Goal: Task Accomplishment & Management: Manage account settings

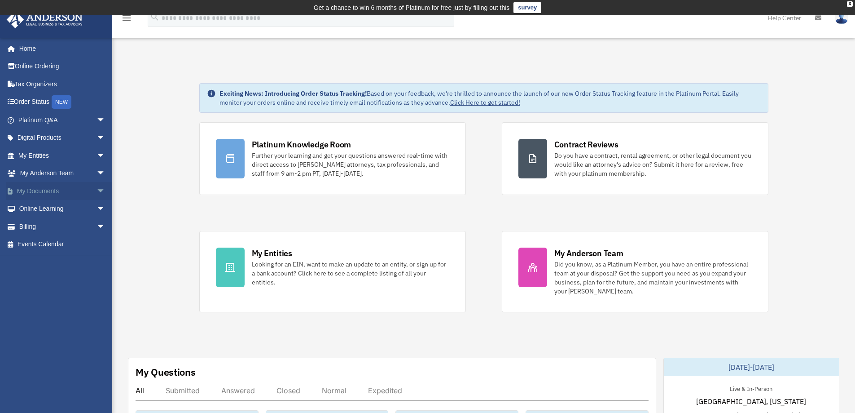
click at [97, 189] on span "arrow_drop_down" at bounding box center [106, 191] width 18 height 18
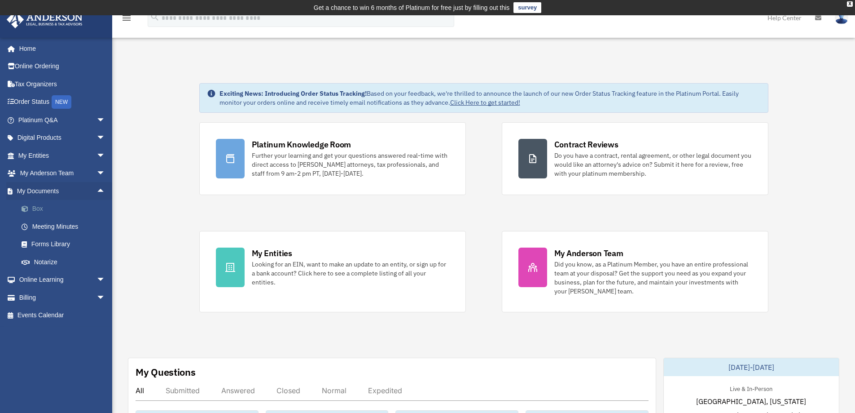
click at [38, 207] on link "Box" at bounding box center [66, 209] width 106 height 18
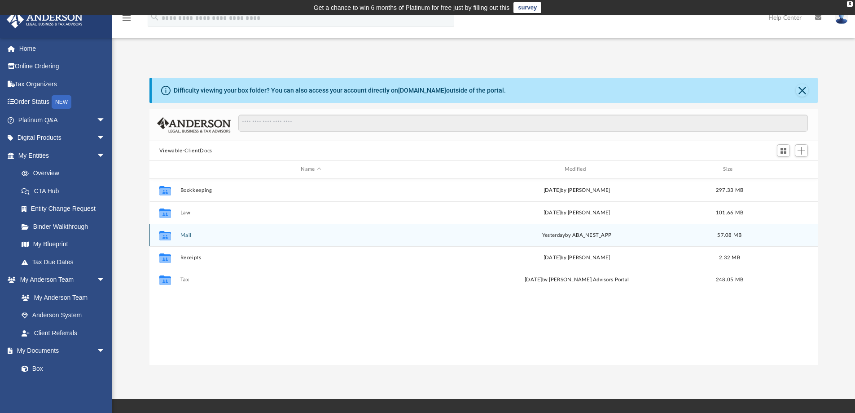
scroll to position [198, 662]
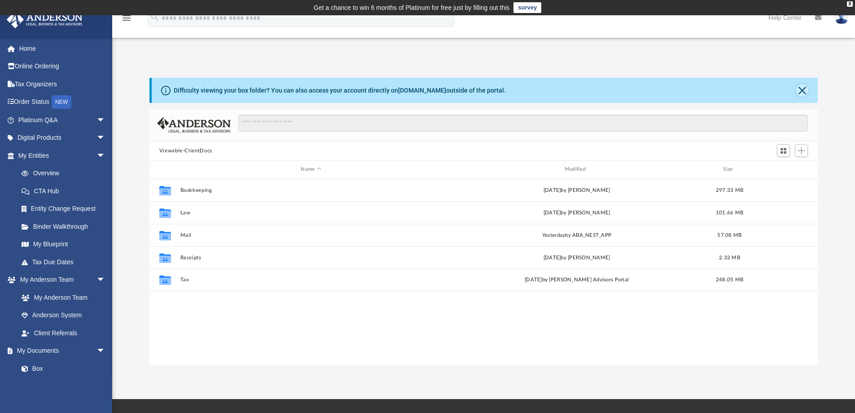
click at [803, 90] on button "Close" at bounding box center [802, 90] width 13 height 13
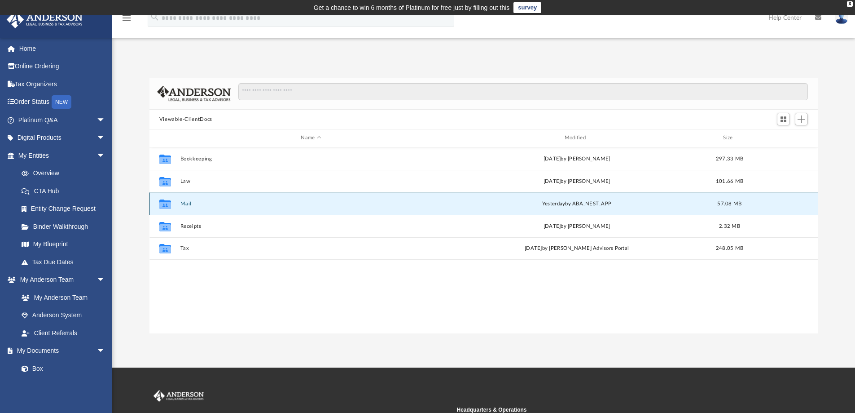
click at [184, 205] on button "Mail" at bounding box center [311, 204] width 262 height 6
click at [181, 203] on button "Mail" at bounding box center [311, 204] width 262 height 6
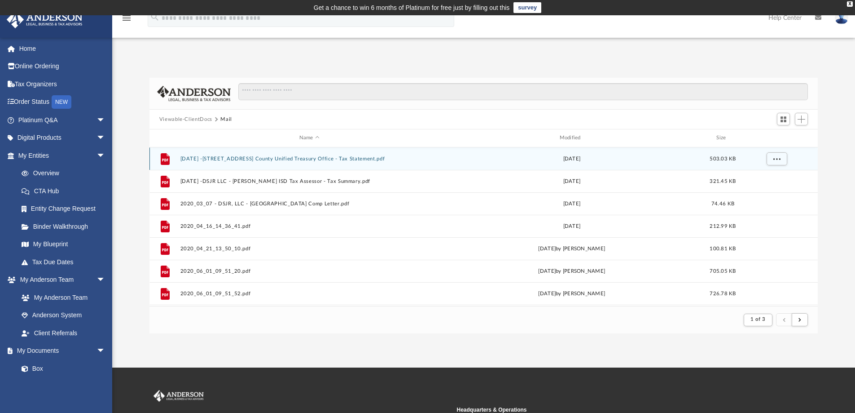
scroll to position [170, 662]
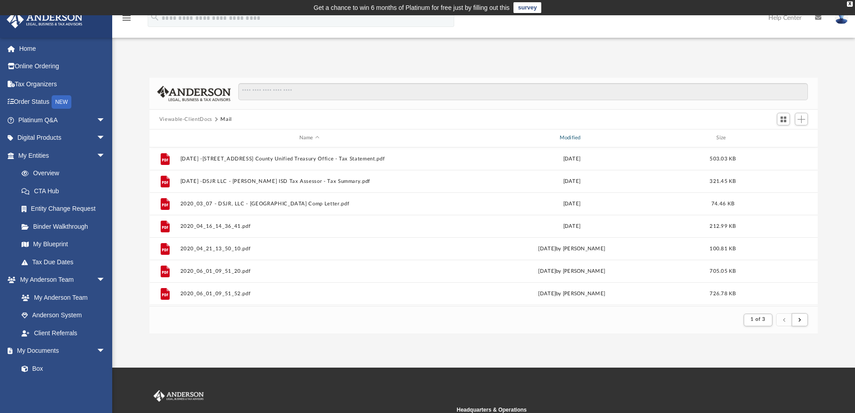
click at [573, 138] on div "Modified" at bounding box center [571, 138] width 259 height 8
click at [577, 137] on div "Modified" at bounding box center [571, 138] width 259 height 8
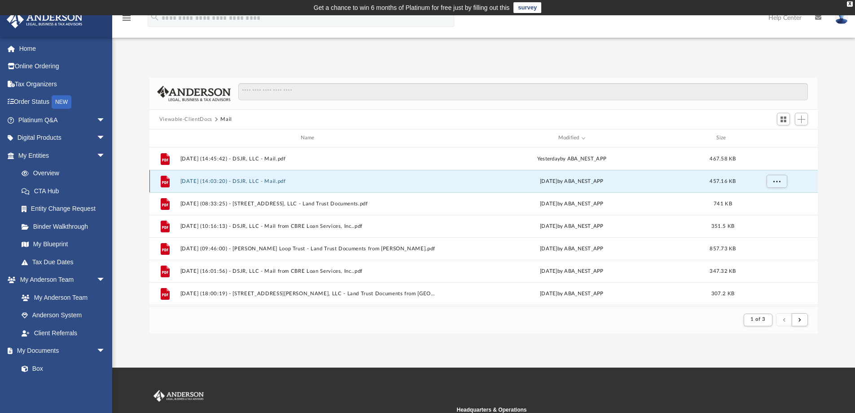
click at [253, 181] on button "[DATE] (14:03:20) - DSJR, LLC - Mail.pdf" at bounding box center [309, 181] width 259 height 6
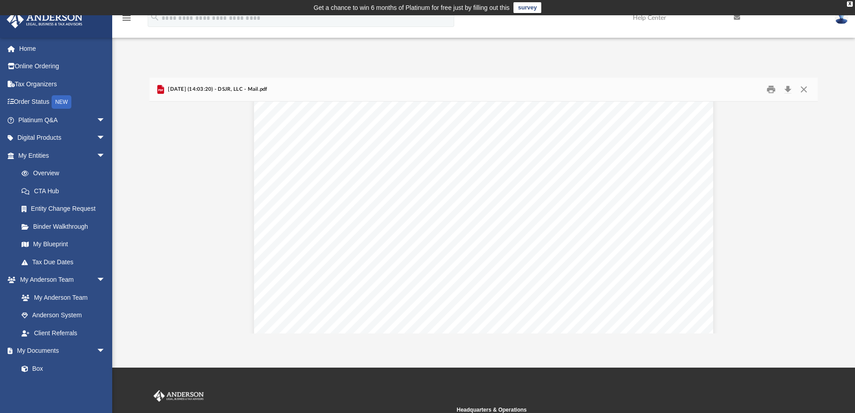
scroll to position [0, 0]
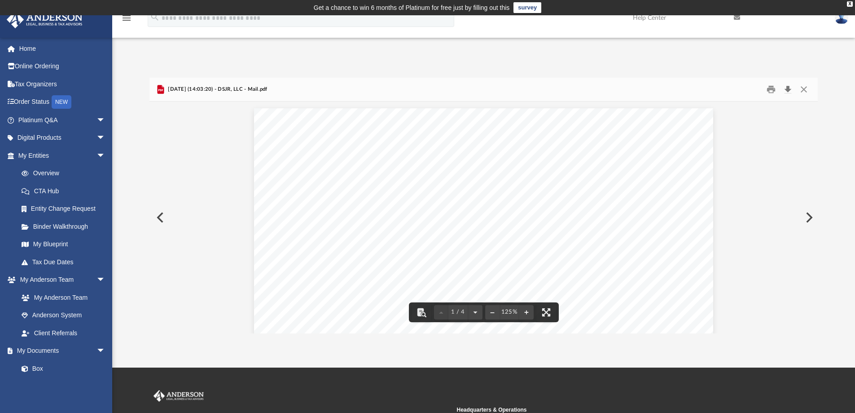
click at [789, 88] on button "Download" at bounding box center [788, 90] width 16 height 14
click at [804, 88] on button "Close" at bounding box center [804, 90] width 16 height 14
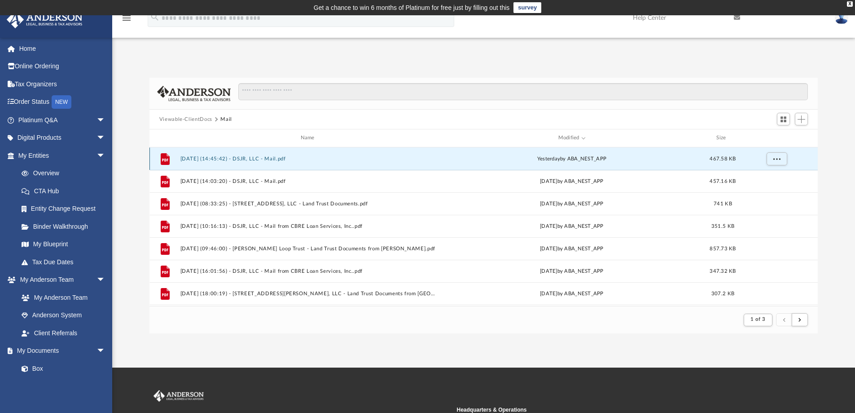
click at [250, 159] on button "[DATE] (14:45:42) - DSJR, LLC - Mail.pdf" at bounding box center [309, 159] width 259 height 6
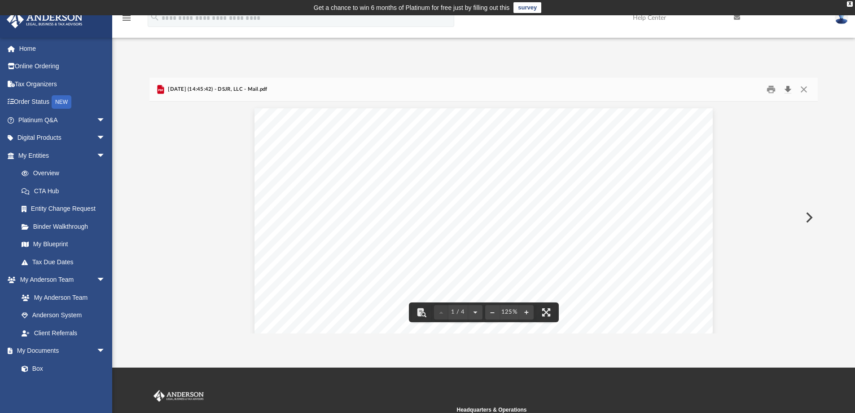
click at [789, 89] on button "Download" at bounding box center [788, 90] width 16 height 14
click at [803, 86] on button "Close" at bounding box center [804, 90] width 16 height 14
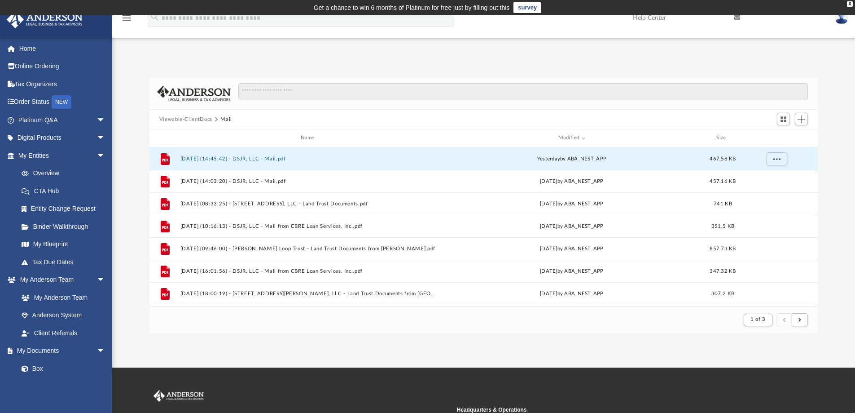
click at [194, 119] on button "Viewable-ClientDocs" at bounding box center [185, 119] width 53 height 8
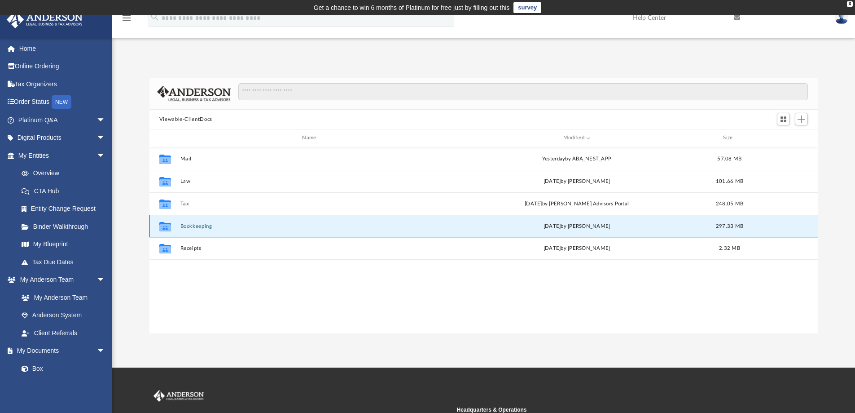
click at [196, 229] on button "Bookkeeping" at bounding box center [311, 226] width 262 height 6
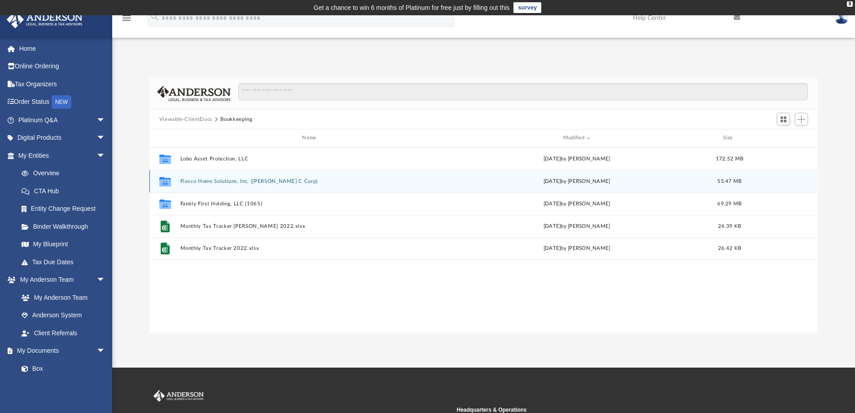
click at [209, 180] on button "Flavco Home Solutions, Inc. ([PERSON_NAME] C Corp)" at bounding box center [311, 181] width 262 height 6
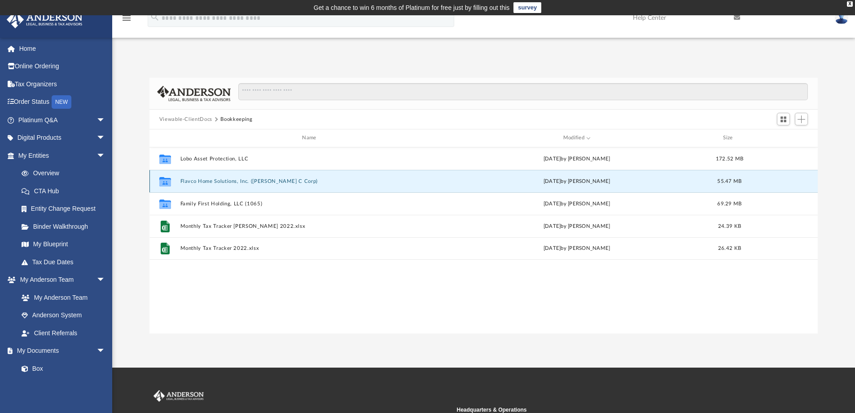
click at [209, 180] on button "Flavco Home Solutions, Inc. ([PERSON_NAME] C Corp)" at bounding box center [311, 181] width 262 height 6
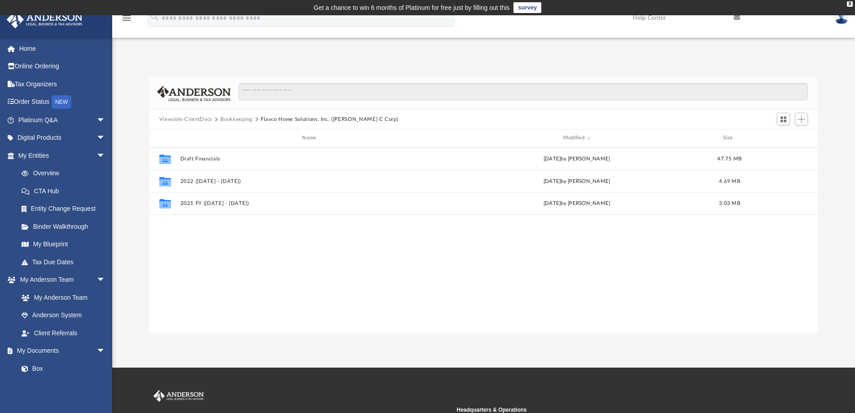
click at [235, 121] on button "Bookkeeping" at bounding box center [236, 119] width 32 height 8
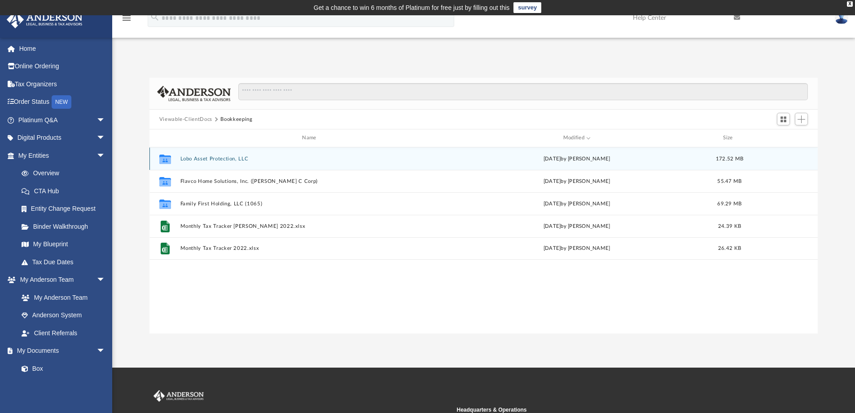
click at [210, 158] on button "Lobo Asset Protection, LLC" at bounding box center [311, 159] width 262 height 6
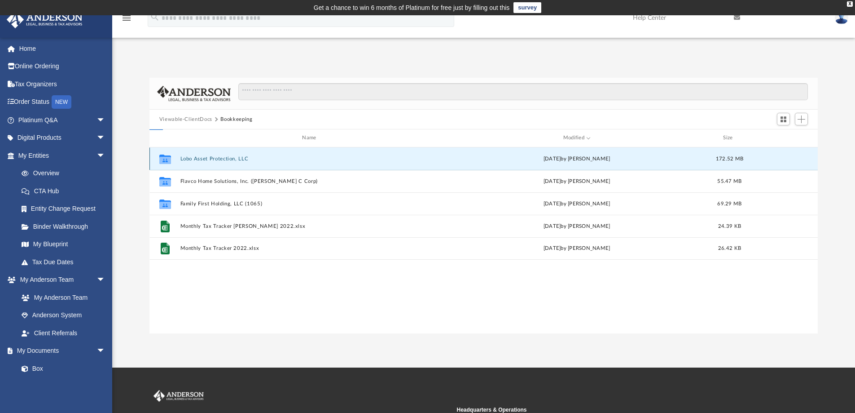
click at [210, 158] on button "Lobo Asset Protection, LLC" at bounding box center [311, 159] width 262 height 6
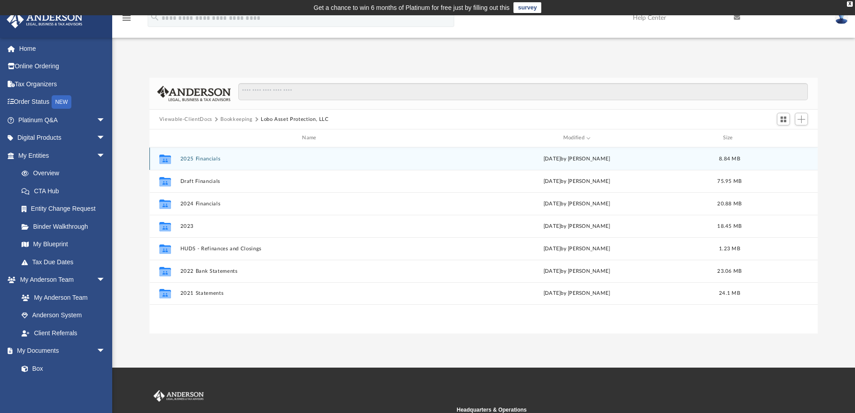
click at [202, 158] on button "2025 Financials" at bounding box center [311, 159] width 262 height 6
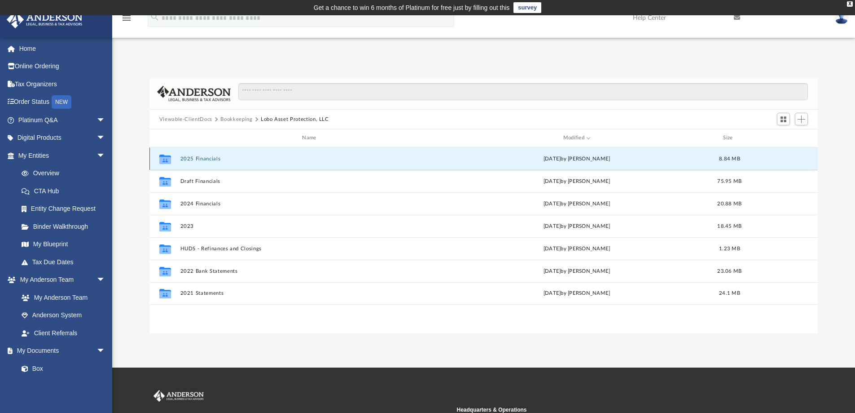
click at [202, 158] on button "2025 Financials" at bounding box center [311, 159] width 262 height 6
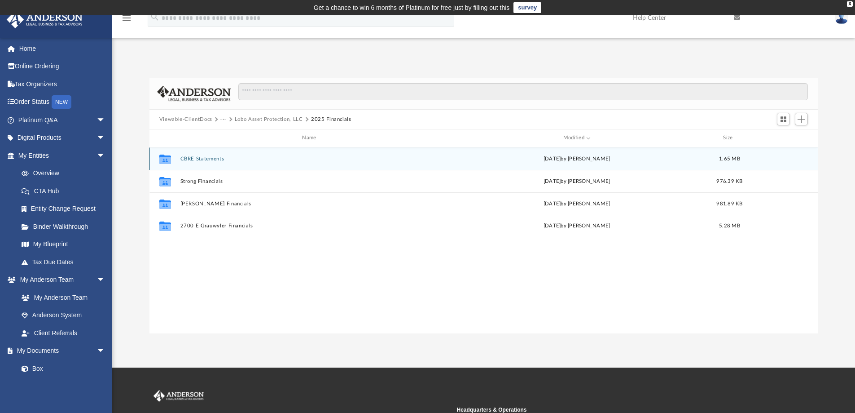
click at [198, 159] on button "CBRE Statements" at bounding box center [311, 159] width 262 height 6
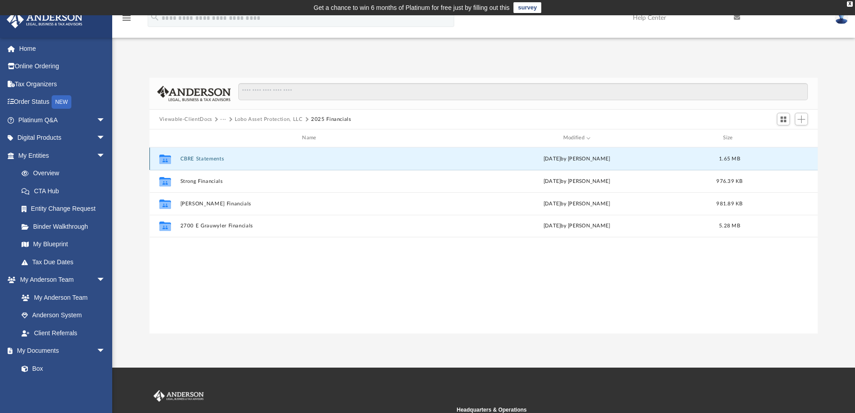
click at [198, 159] on button "CBRE Statements" at bounding box center [311, 159] width 262 height 6
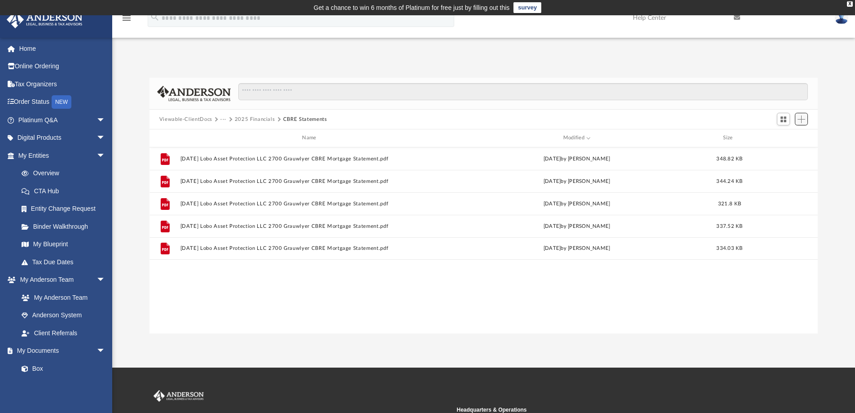
click at [803, 120] on span "Add" at bounding box center [802, 119] width 8 height 8
click at [782, 137] on li "Upload" at bounding box center [789, 136] width 29 height 9
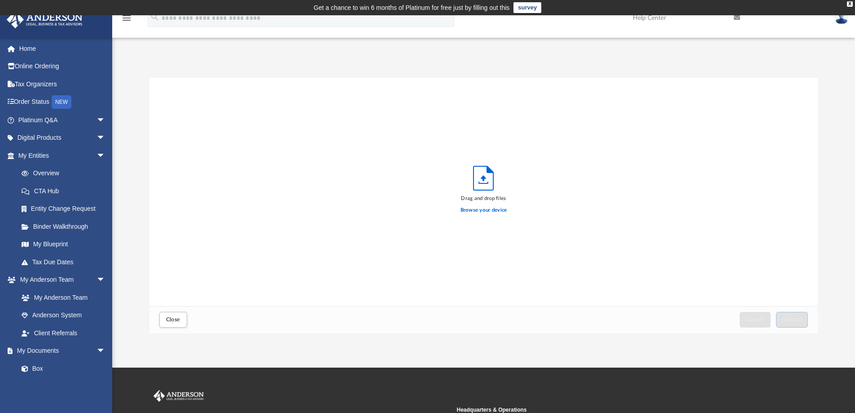
scroll to position [221, 662]
click at [482, 211] on label "Browse your device" at bounding box center [484, 210] width 47 height 8
click at [0, 0] on input "Browse your device" at bounding box center [0, 0] width 0 height 0
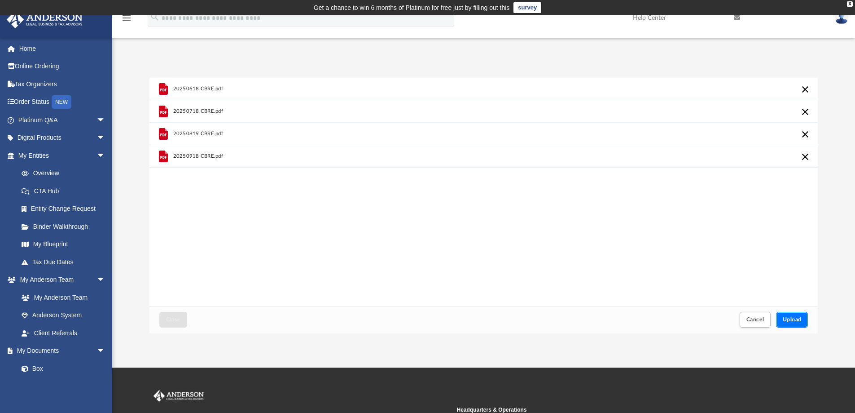
click at [789, 320] on span "Upload" at bounding box center [792, 319] width 19 height 5
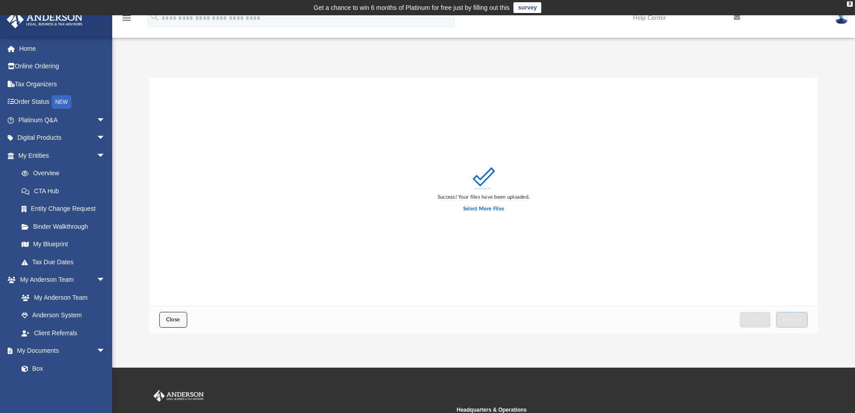
click at [181, 320] on button "Close" at bounding box center [173, 320] width 28 height 16
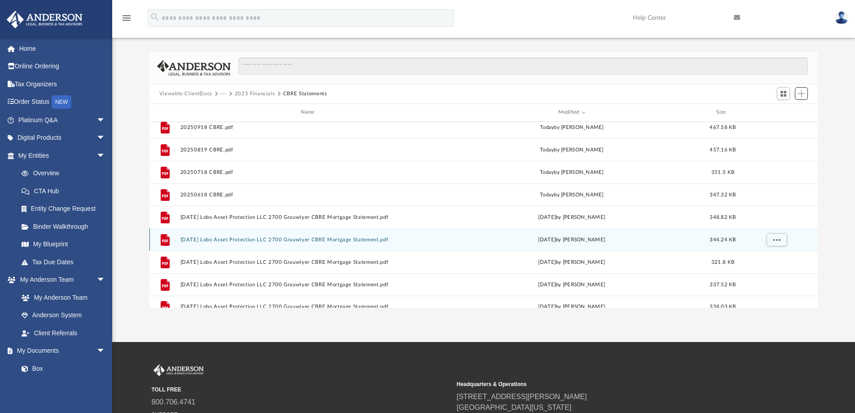
scroll to position [0, 0]
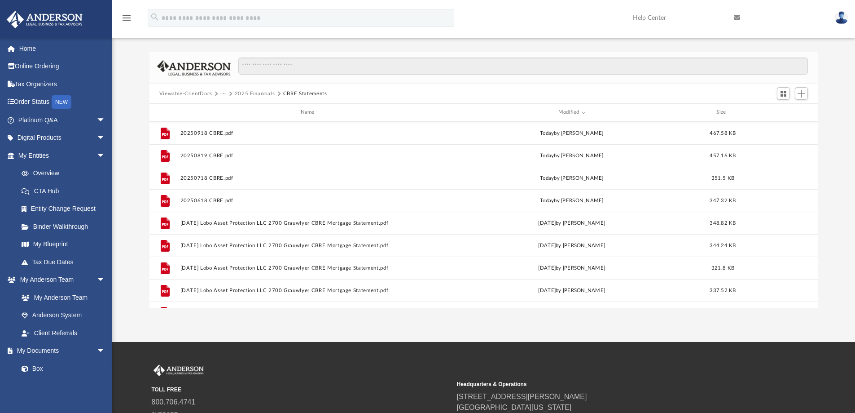
click at [244, 94] on button "2025 Financials" at bounding box center [255, 94] width 40 height 8
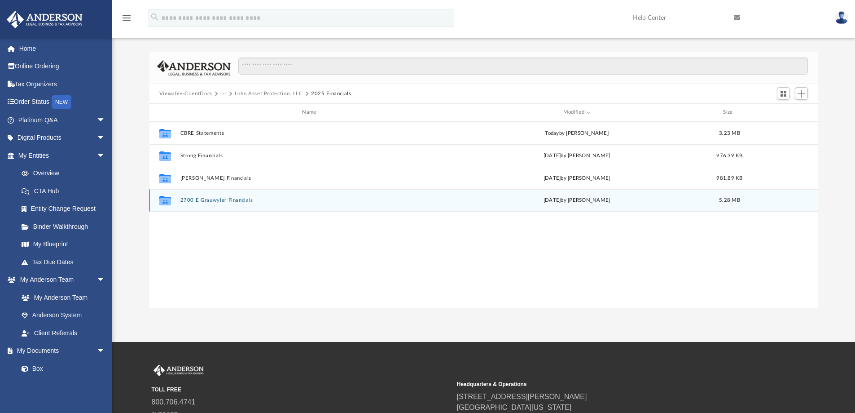
click at [226, 201] on button "2700 E Grauwyler Financials" at bounding box center [311, 200] width 262 height 6
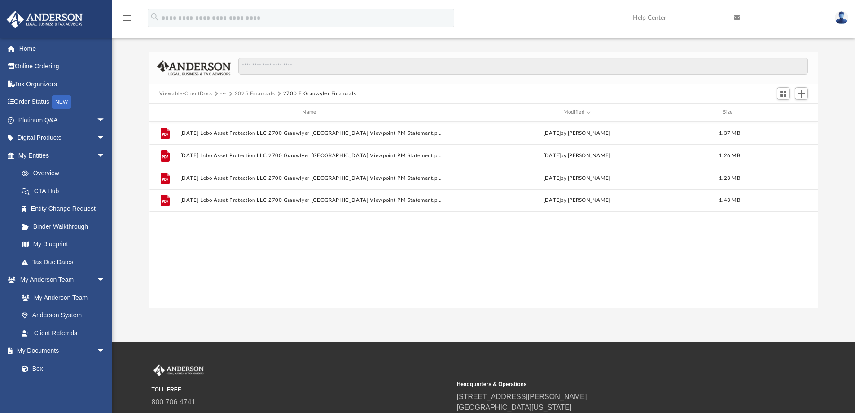
click at [304, 393] on small "TOLL FREE" at bounding box center [301, 389] width 299 height 8
click at [803, 92] on span "Add" at bounding box center [802, 94] width 8 height 8
click at [786, 112] on li "Upload" at bounding box center [789, 111] width 29 height 9
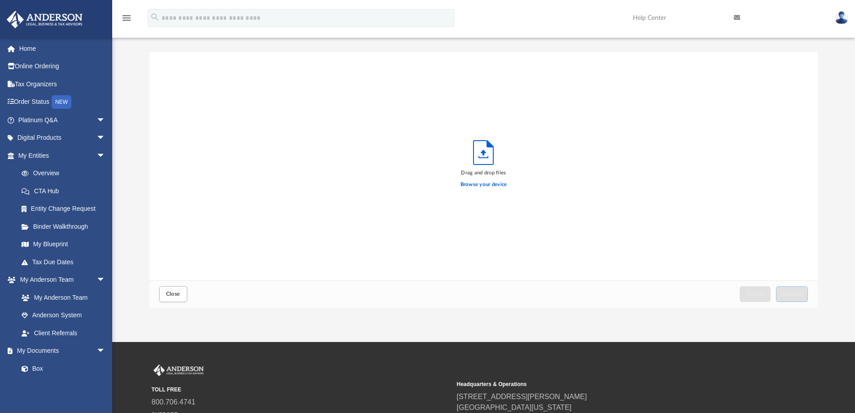
scroll to position [221, 662]
click at [485, 187] on label "Browse your device" at bounding box center [484, 185] width 47 height 8
click at [0, 0] on input "Browse your device" at bounding box center [0, 0] width 0 height 0
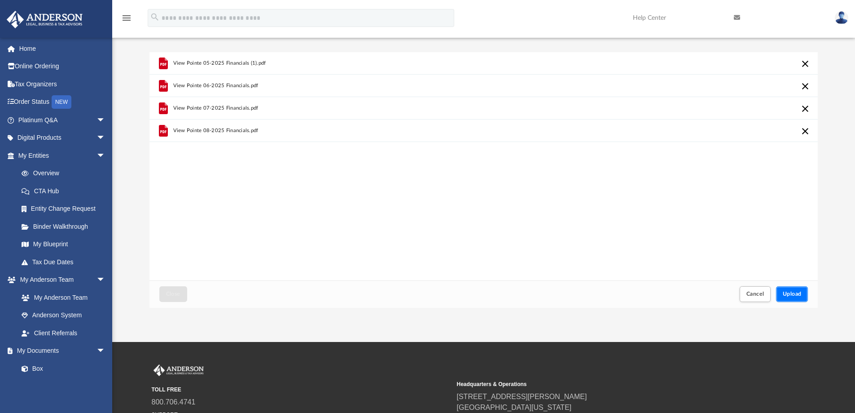
click at [799, 291] on span "Upload" at bounding box center [792, 293] width 19 height 5
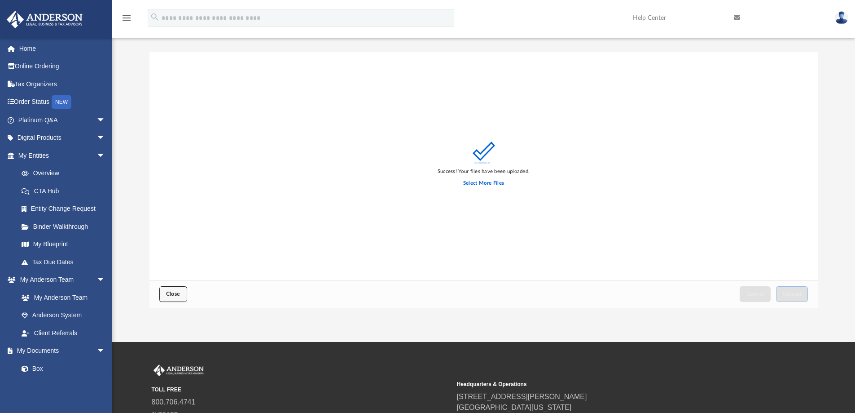
click at [176, 295] on span "Close" at bounding box center [173, 293] width 14 height 5
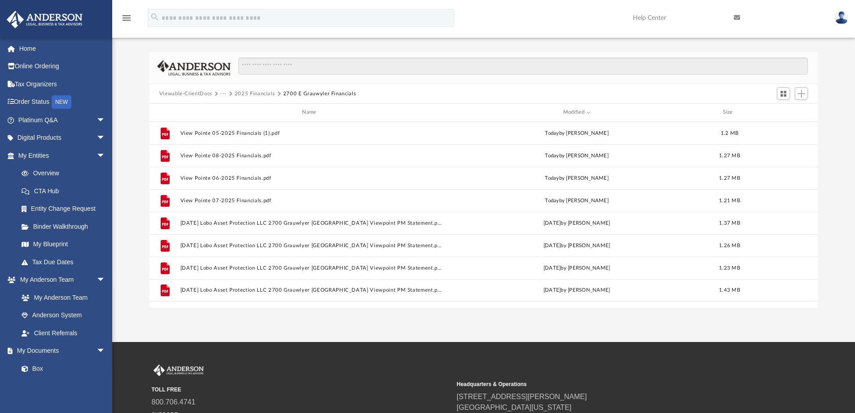
click at [258, 93] on button "2025 Financials" at bounding box center [255, 94] width 40 height 8
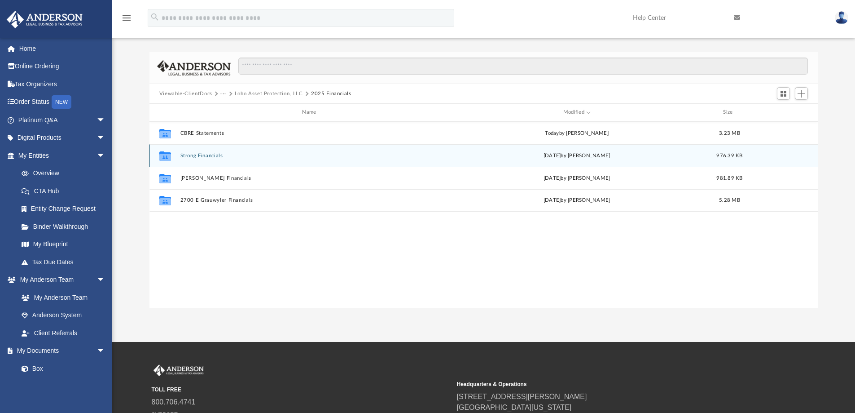
click at [194, 155] on button "Strong Financials" at bounding box center [311, 156] width 262 height 6
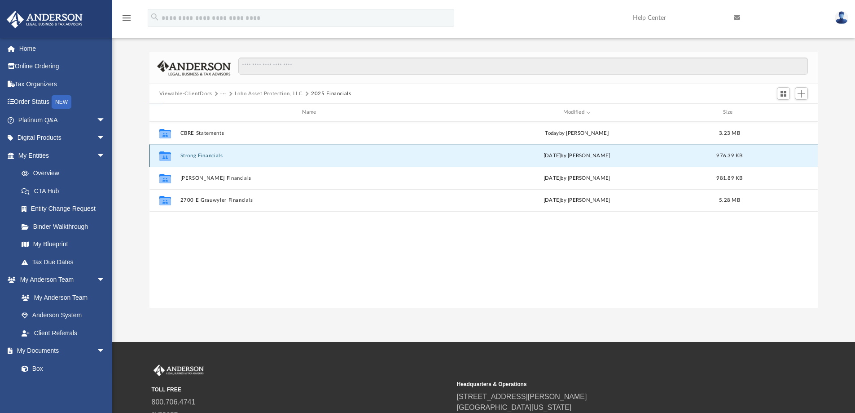
click at [194, 155] on button "Strong Financials" at bounding box center [311, 156] width 262 height 6
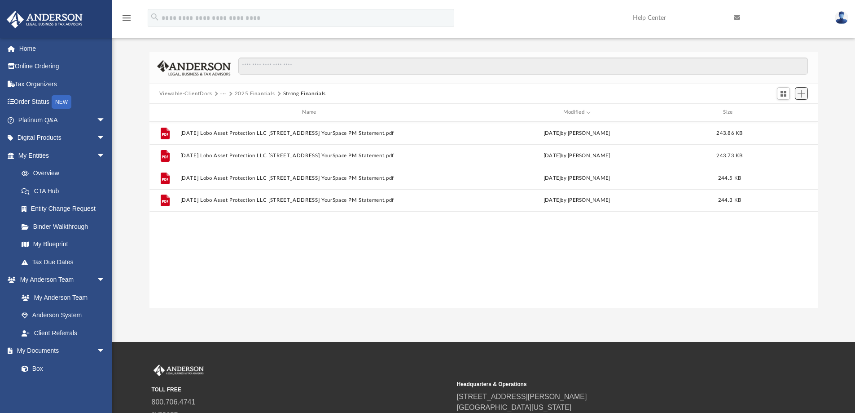
click at [802, 93] on span "Add" at bounding box center [802, 94] width 8 height 8
click at [787, 111] on li "Upload" at bounding box center [789, 111] width 29 height 9
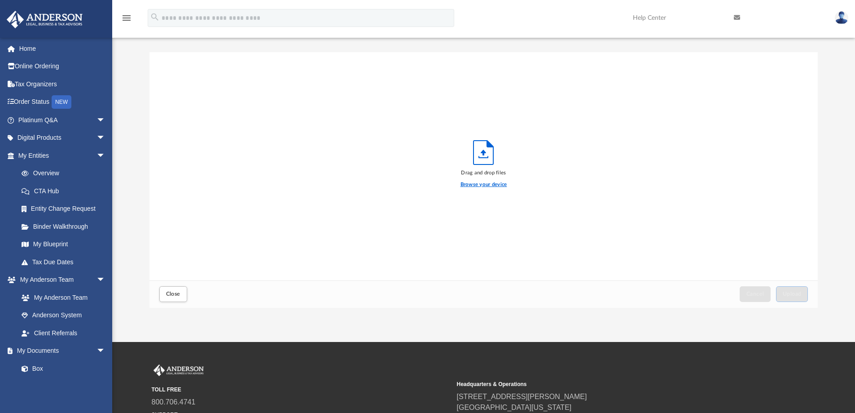
click at [479, 183] on label "Browse your device" at bounding box center [484, 185] width 47 height 8
click at [0, 0] on input "Browse your device" at bounding box center [0, 0] width 0 height 0
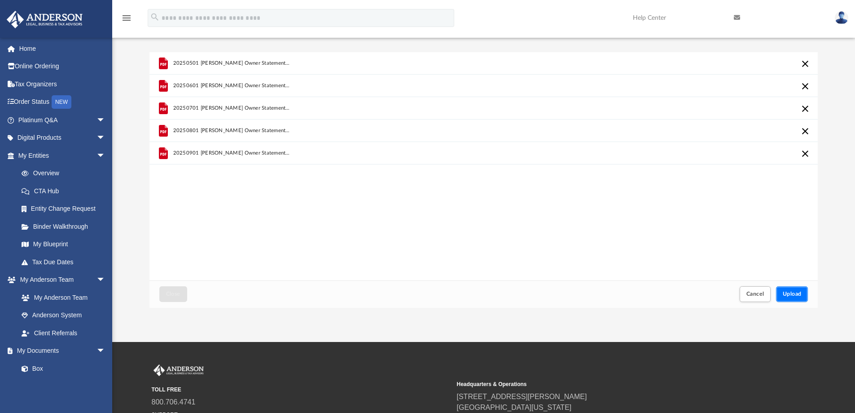
click at [793, 291] on span "Upload" at bounding box center [792, 293] width 19 height 5
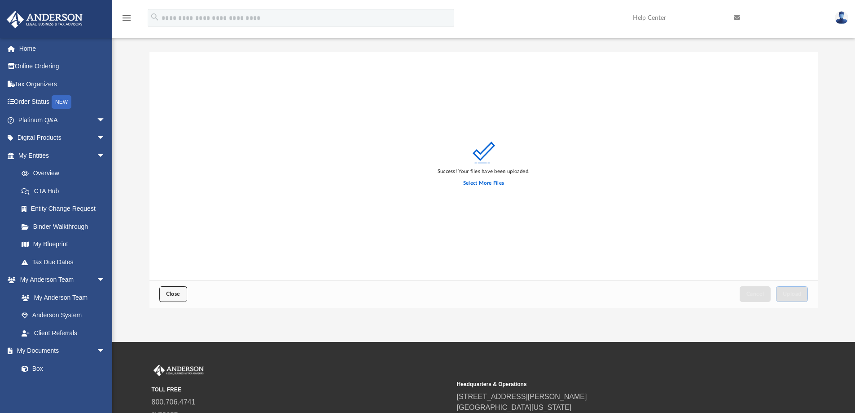
click at [179, 295] on span "Close" at bounding box center [173, 293] width 14 height 5
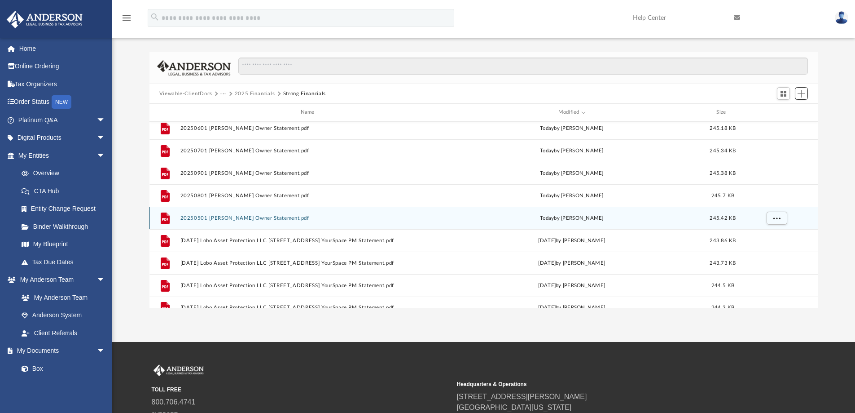
scroll to position [0, 0]
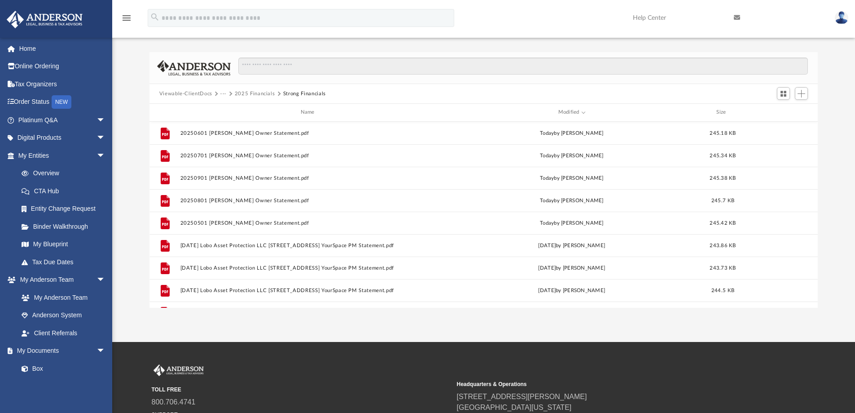
click at [252, 92] on button "2025 Financials" at bounding box center [255, 94] width 40 height 8
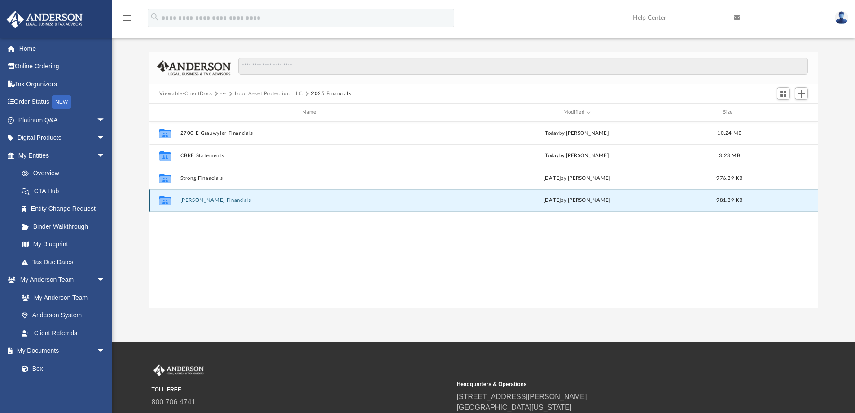
click at [202, 199] on button "[PERSON_NAME] Financials" at bounding box center [311, 200] width 262 height 6
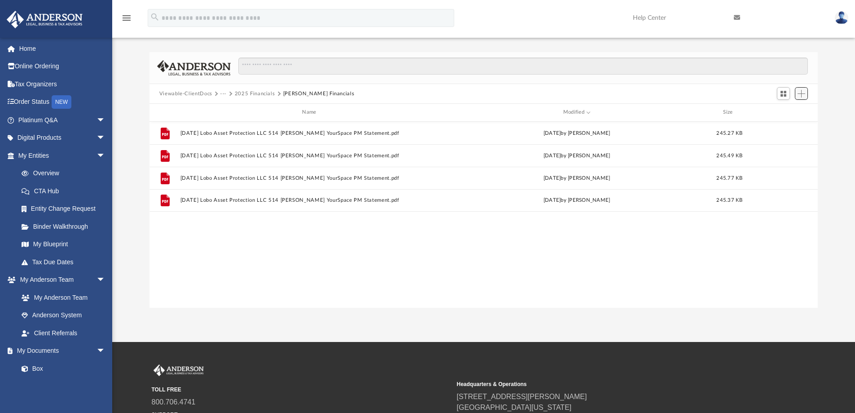
click at [802, 96] on span "Add" at bounding box center [802, 94] width 8 height 8
click at [786, 110] on li "Upload" at bounding box center [789, 111] width 29 height 9
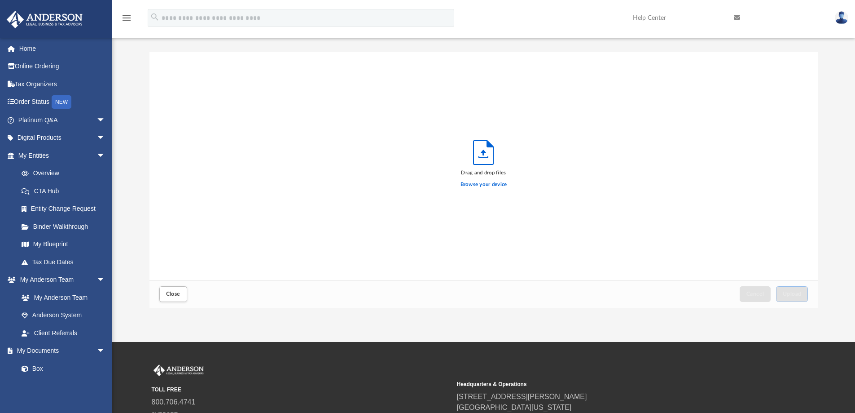
scroll to position [221, 662]
click at [478, 184] on label "Browse your device" at bounding box center [484, 185] width 47 height 8
click at [0, 0] on input "Browse your device" at bounding box center [0, 0] width 0 height 0
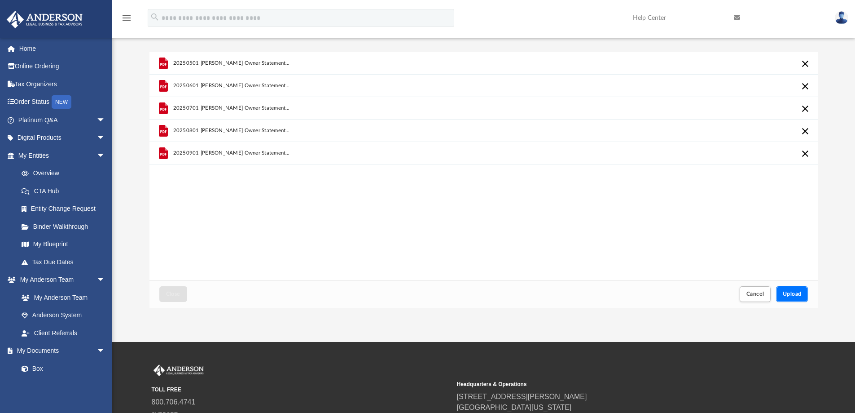
click at [793, 295] on span "Upload" at bounding box center [792, 293] width 19 height 5
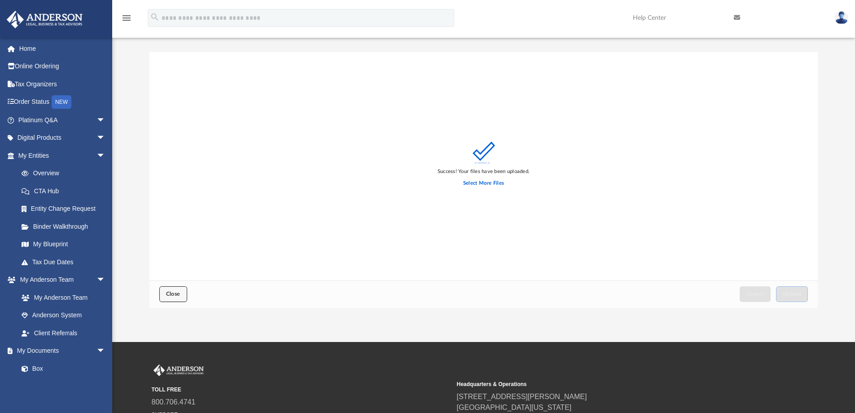
click at [167, 291] on span "Close" at bounding box center [173, 293] width 14 height 5
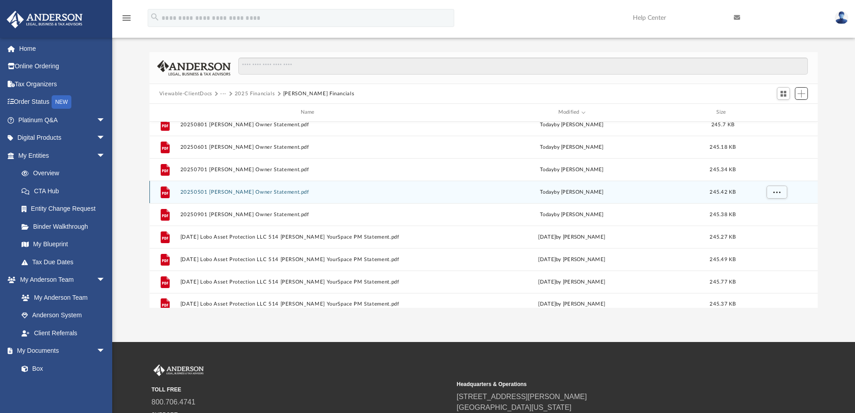
scroll to position [16, 0]
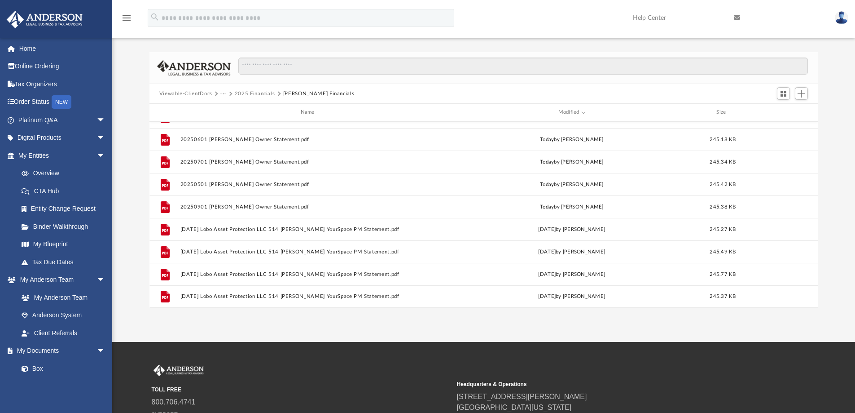
click at [247, 91] on button "2025 Financials" at bounding box center [255, 94] width 40 height 8
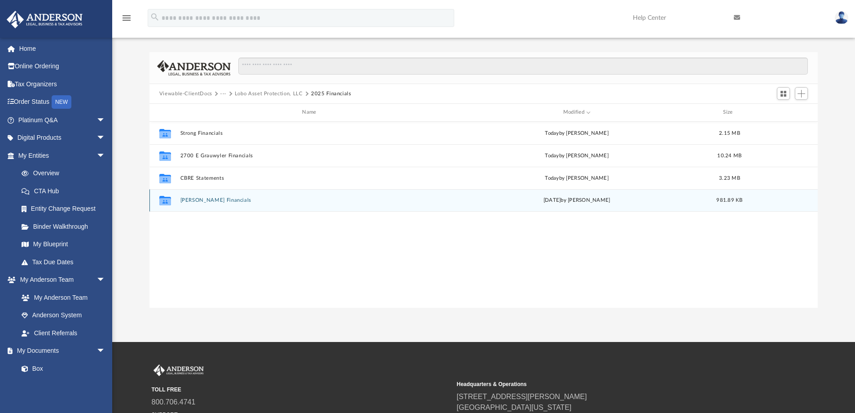
click at [204, 199] on button "[PERSON_NAME] Financials" at bounding box center [311, 200] width 262 height 6
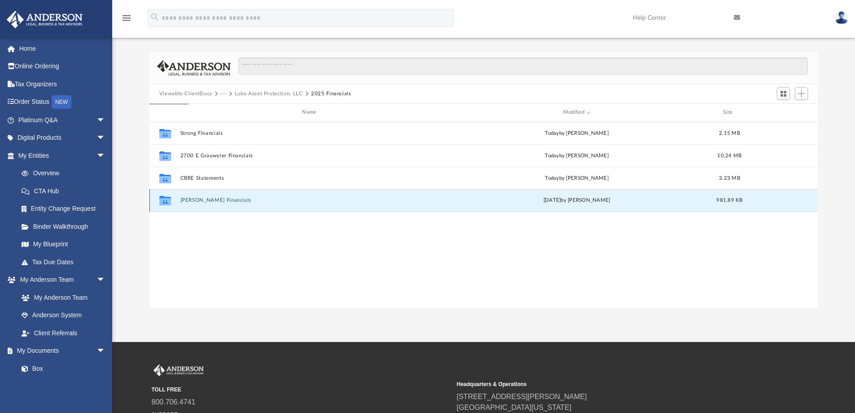
click at [204, 199] on button "[PERSON_NAME] Financials" at bounding box center [311, 200] width 262 height 6
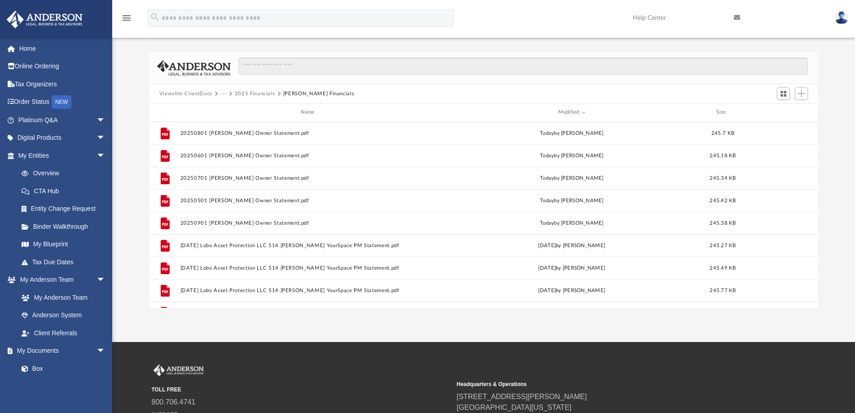
click at [252, 93] on button "2025 Financials" at bounding box center [255, 94] width 40 height 8
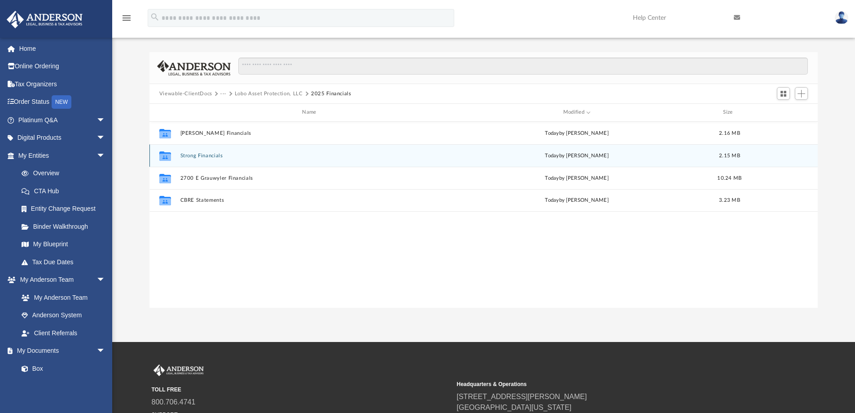
click at [204, 155] on button "Strong Financials" at bounding box center [311, 156] width 262 height 6
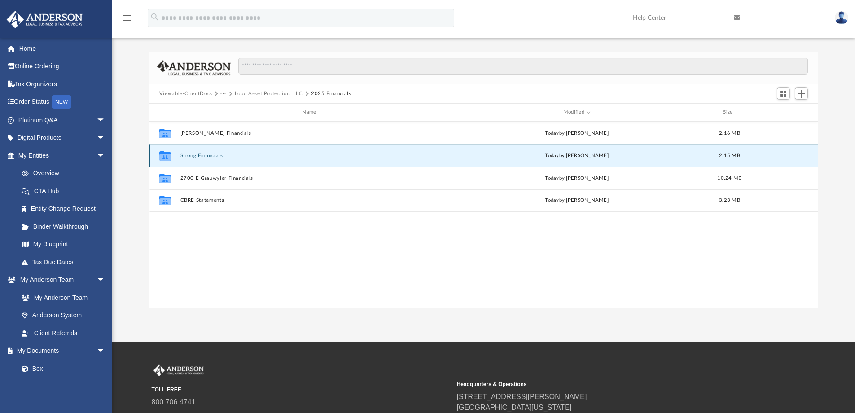
click at [204, 155] on button "Strong Financials" at bounding box center [311, 156] width 262 height 6
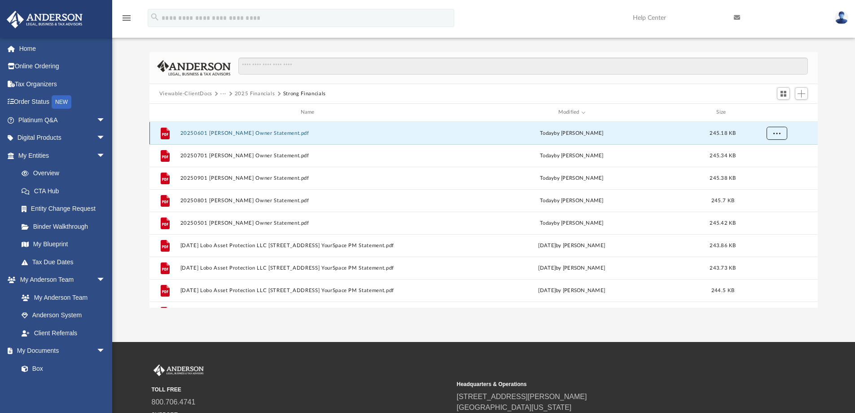
click at [775, 133] on span "More options" at bounding box center [776, 132] width 7 height 5
click at [435, 135] on button "20250601 [PERSON_NAME] Owner Statement.pdf" at bounding box center [309, 133] width 259 height 6
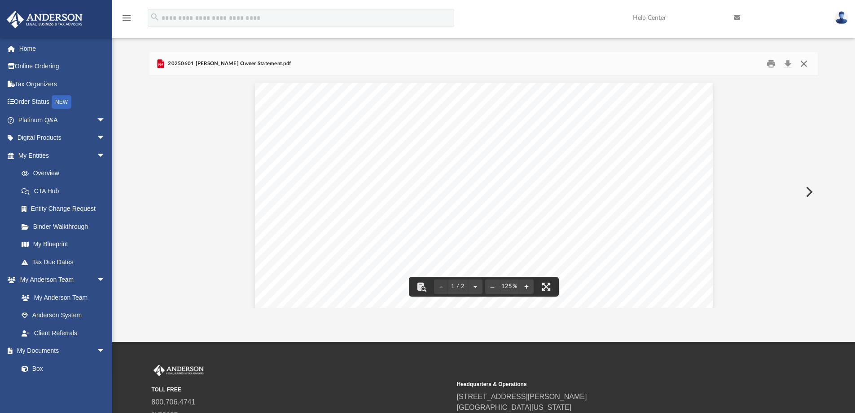
click at [805, 63] on button "Close" at bounding box center [804, 64] width 16 height 14
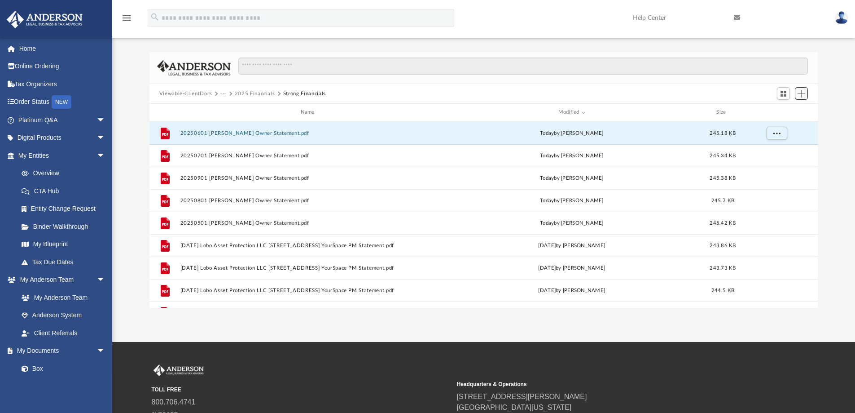
click at [799, 92] on span "Add" at bounding box center [802, 94] width 8 height 8
click at [787, 112] on li "Upload" at bounding box center [789, 111] width 29 height 9
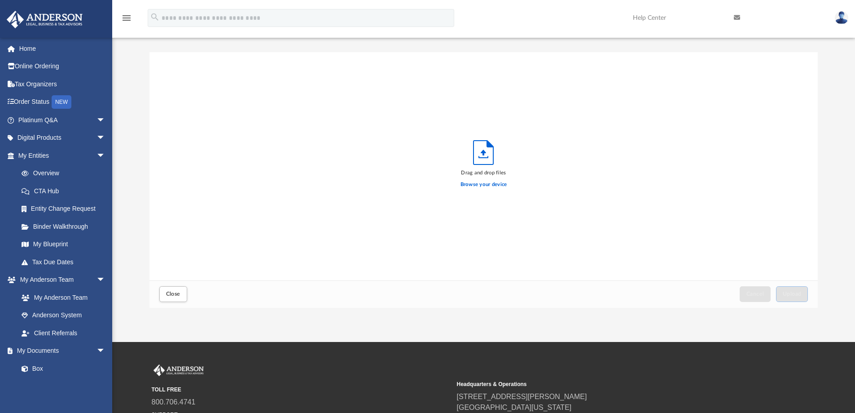
scroll to position [221, 662]
click at [495, 182] on label "Browse your device" at bounding box center [484, 185] width 47 height 8
click at [0, 0] on input "Browse your device" at bounding box center [0, 0] width 0 height 0
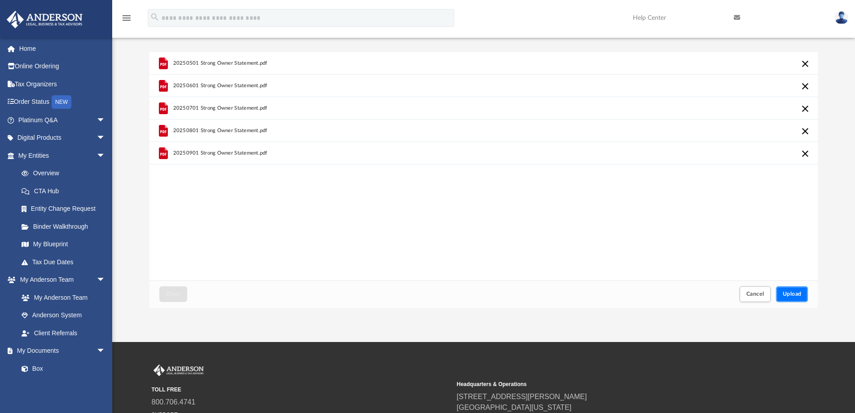
click at [794, 293] on span "Upload" at bounding box center [792, 293] width 19 height 5
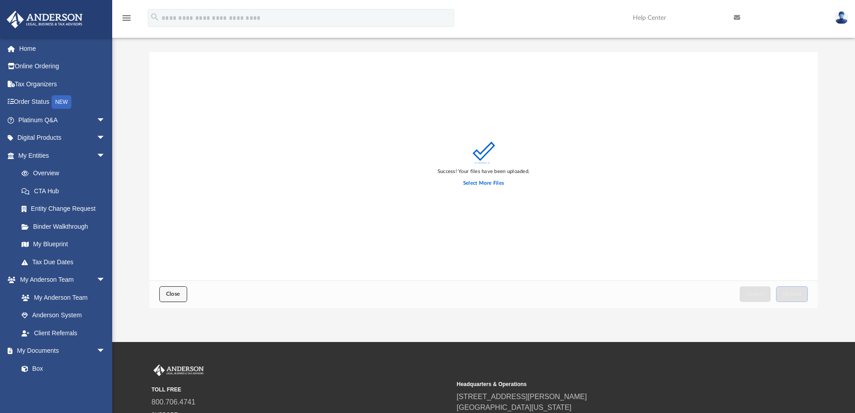
click at [172, 295] on span "Close" at bounding box center [173, 293] width 14 height 5
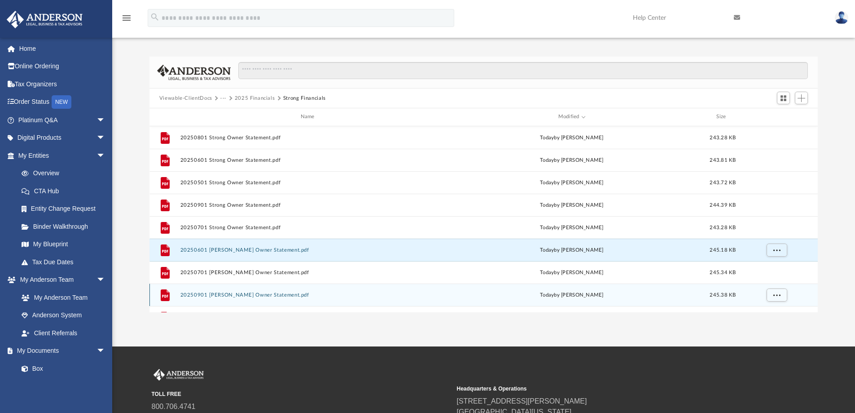
scroll to position [0, 0]
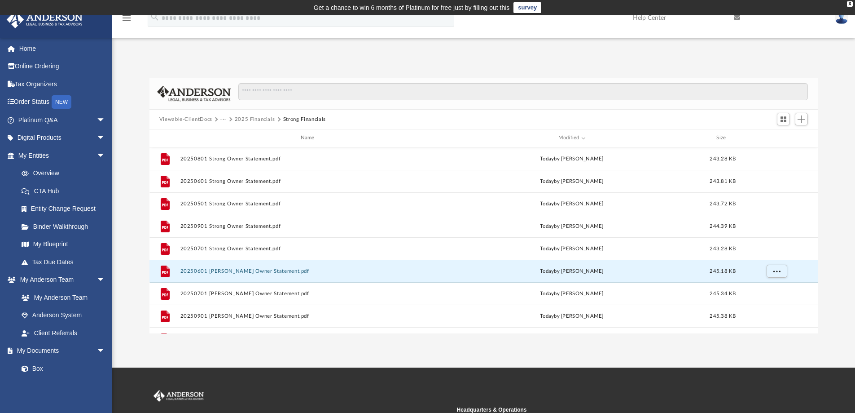
click at [839, 19] on img at bounding box center [841, 17] width 13 height 13
click at [682, 76] on link "Logout" at bounding box center [707, 78] width 90 height 18
